Goal: Information Seeking & Learning: Learn about a topic

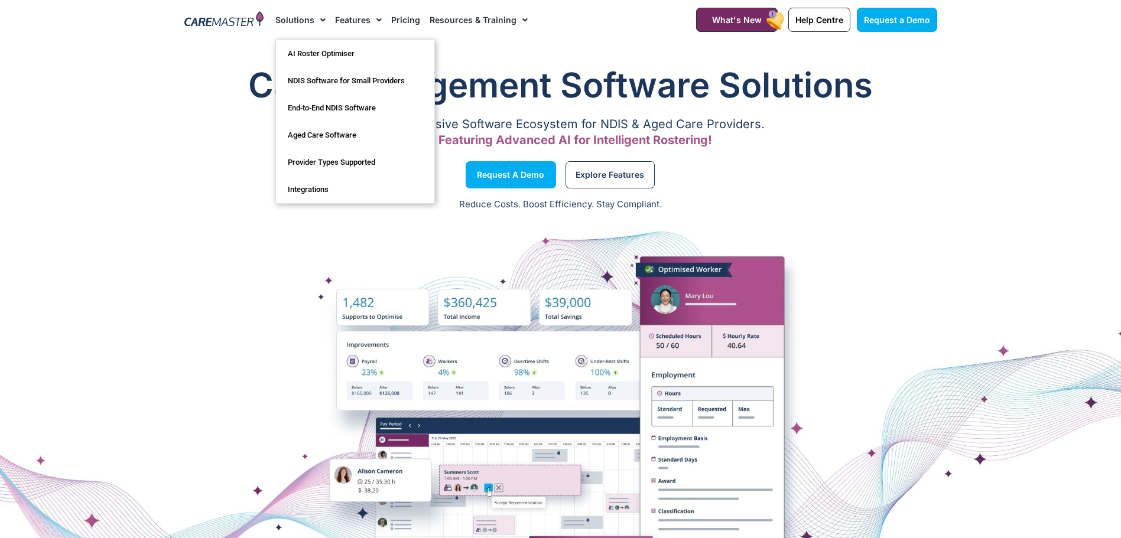
click at [321, 18] on span "Menu" at bounding box center [319, 20] width 11 height 20
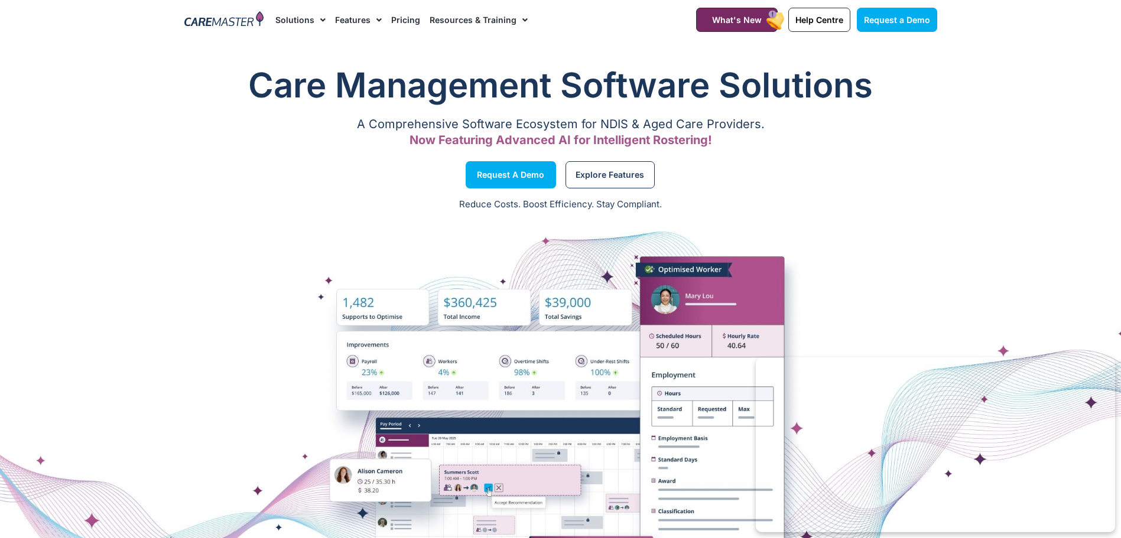
click at [321, 18] on span "Menu" at bounding box center [319, 20] width 11 height 20
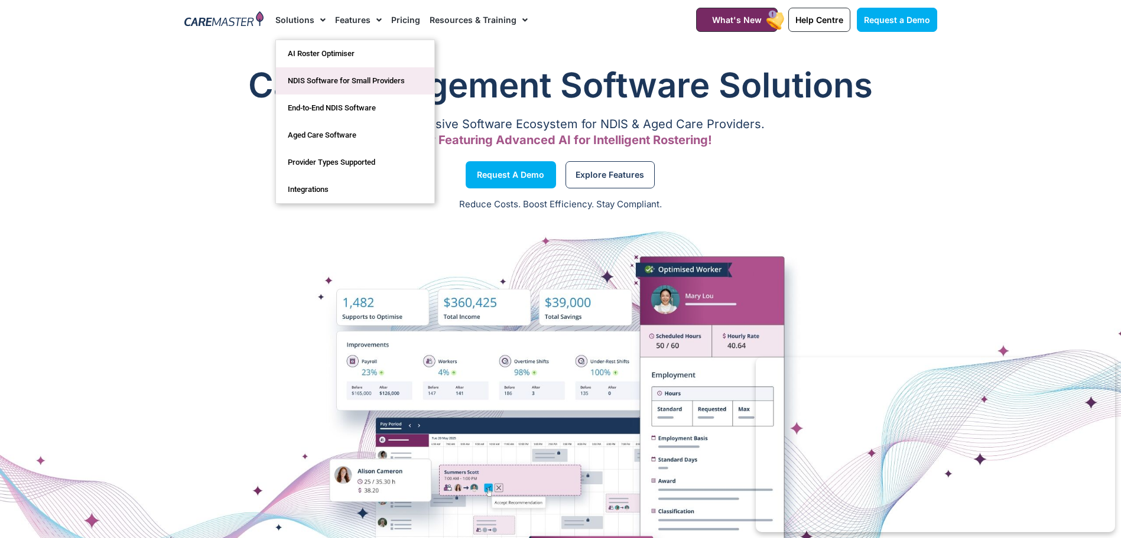
click at [322, 85] on link "NDIS Software for Small Providers" at bounding box center [355, 80] width 158 height 27
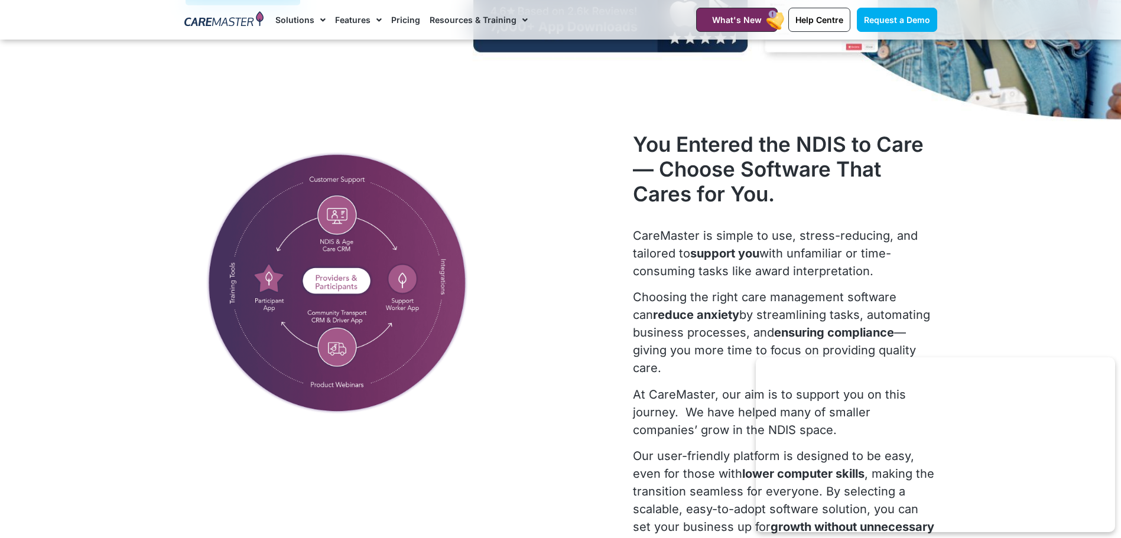
scroll to position [296, 0]
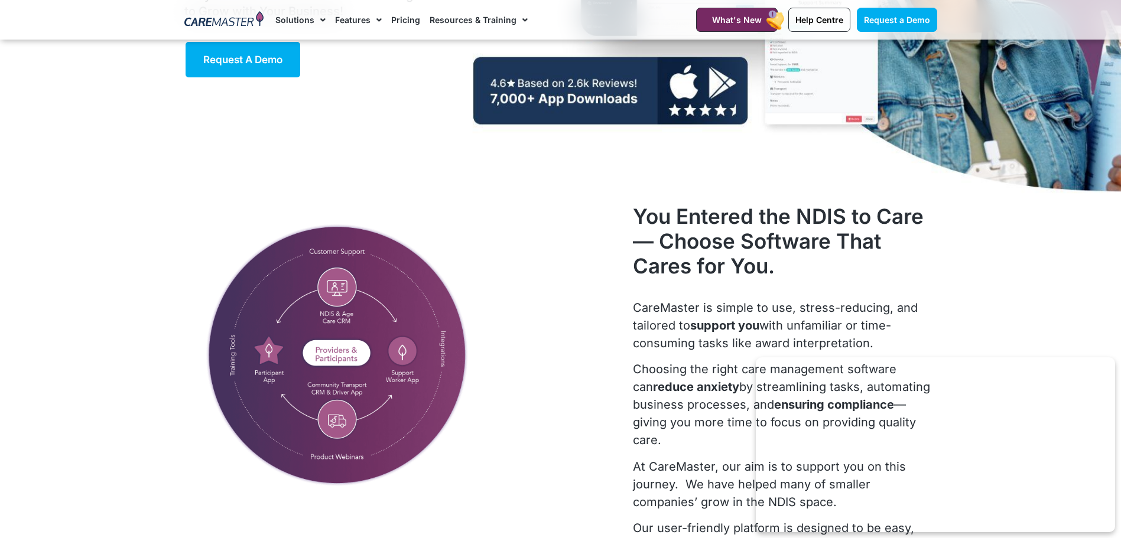
click at [395, 24] on link "Pricing" at bounding box center [405, 20] width 29 height 40
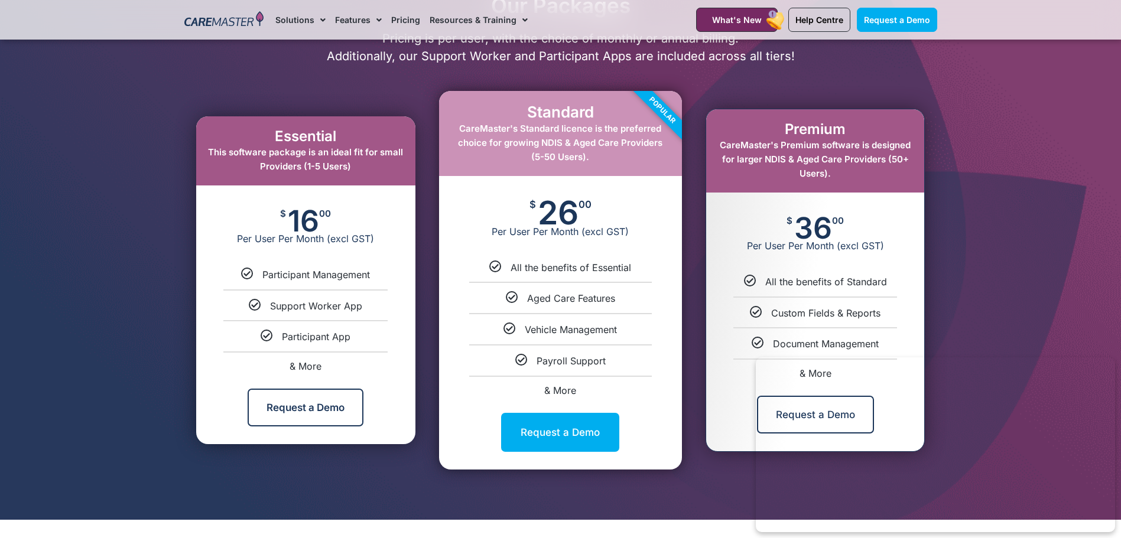
scroll to position [591, 0]
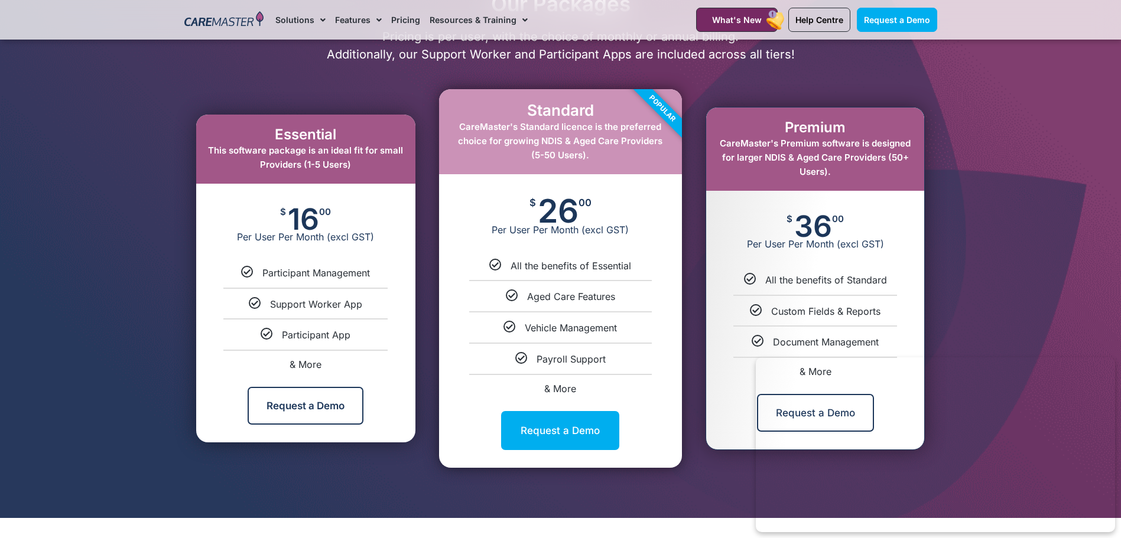
click at [309, 362] on span "& More" at bounding box center [306, 365] width 32 height 12
select select "***"
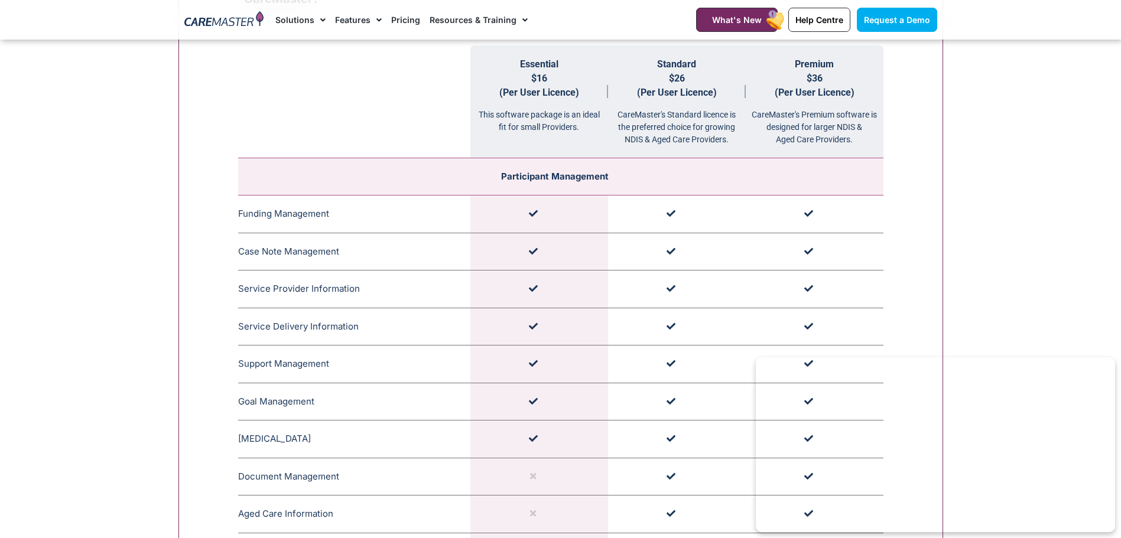
scroll to position [1188, 0]
